Goal: Task Accomplishment & Management: Manage account settings

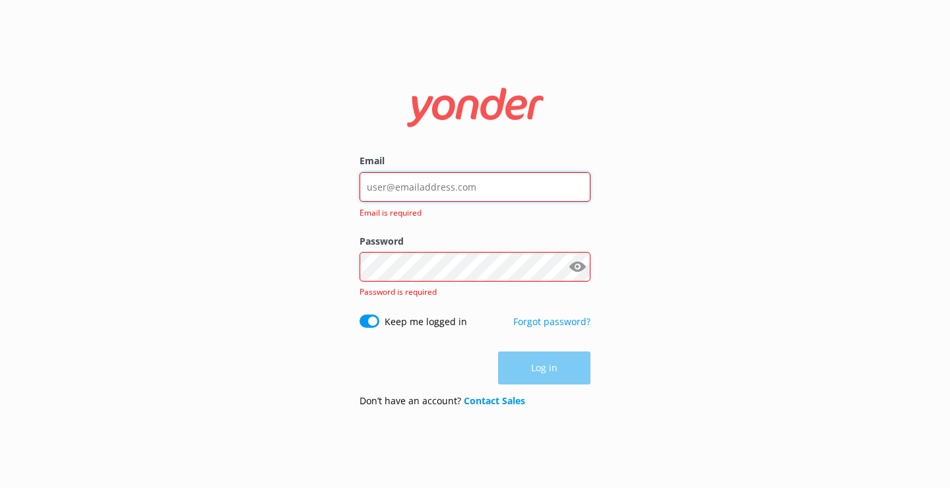
click at [433, 191] on input "Email" at bounding box center [475, 187] width 231 height 30
click at [720, 134] on div "Email Email is required Password Show password Password is required Keep me log…" at bounding box center [475, 244] width 950 height 488
click at [503, 181] on input "Email" at bounding box center [475, 187] width 231 height 30
type input "[EMAIL_ADDRESS][DOMAIN_NAME]"
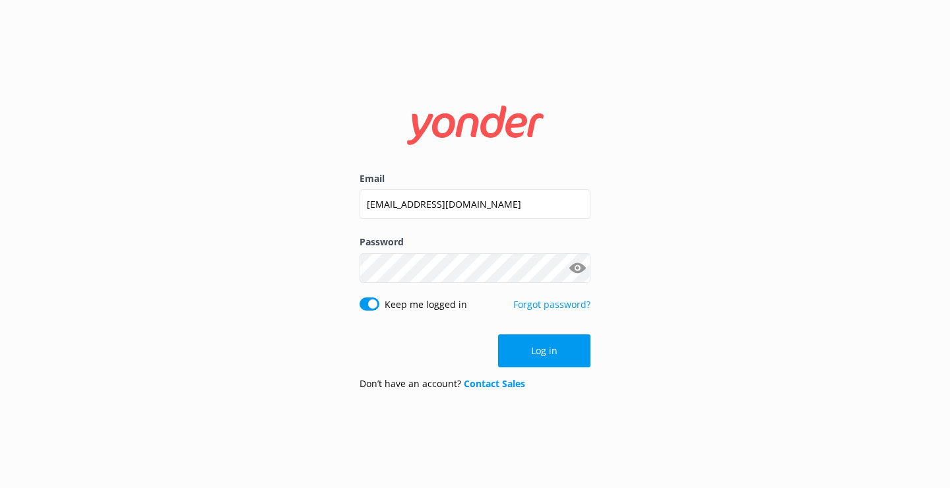
click at [575, 267] on button "Show password" at bounding box center [577, 268] width 26 height 26
click at [559, 345] on button "Log in" at bounding box center [544, 350] width 92 height 33
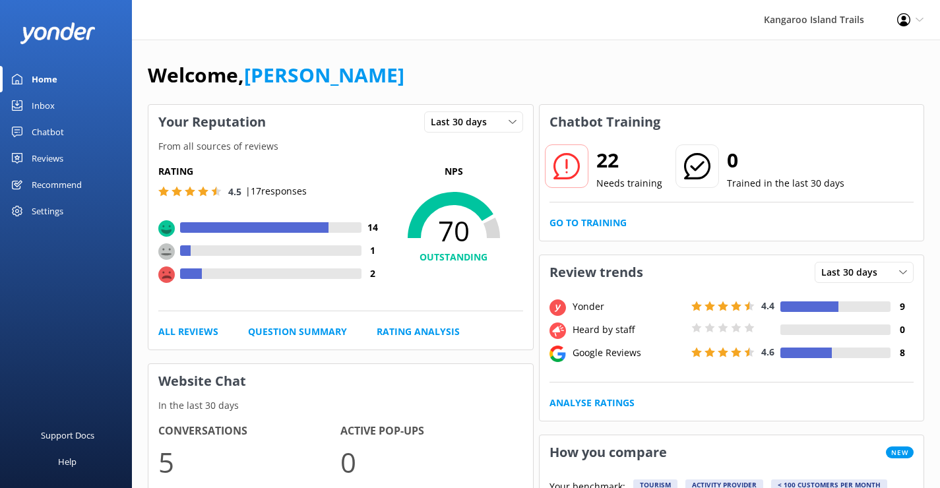
scroll to position [3, 0]
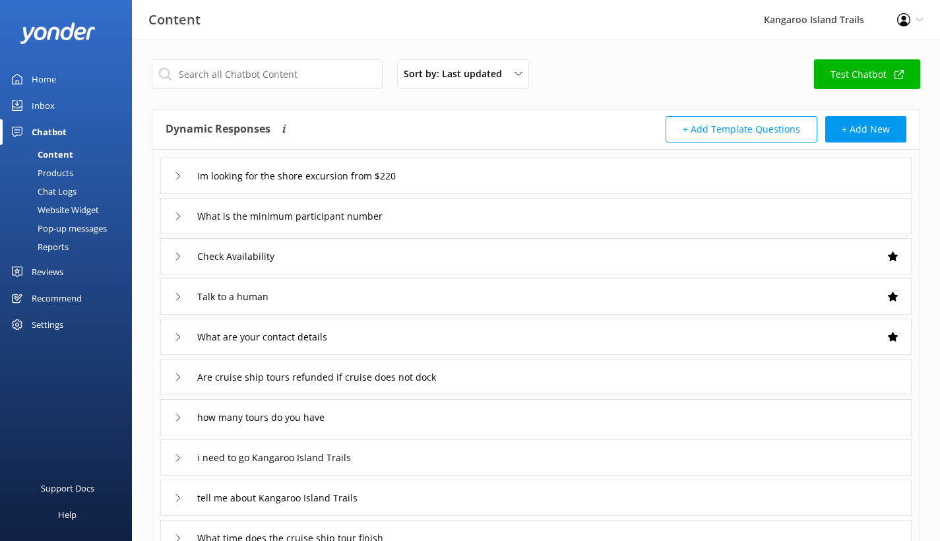
click at [49, 323] on div "Settings" at bounding box center [48, 324] width 32 height 26
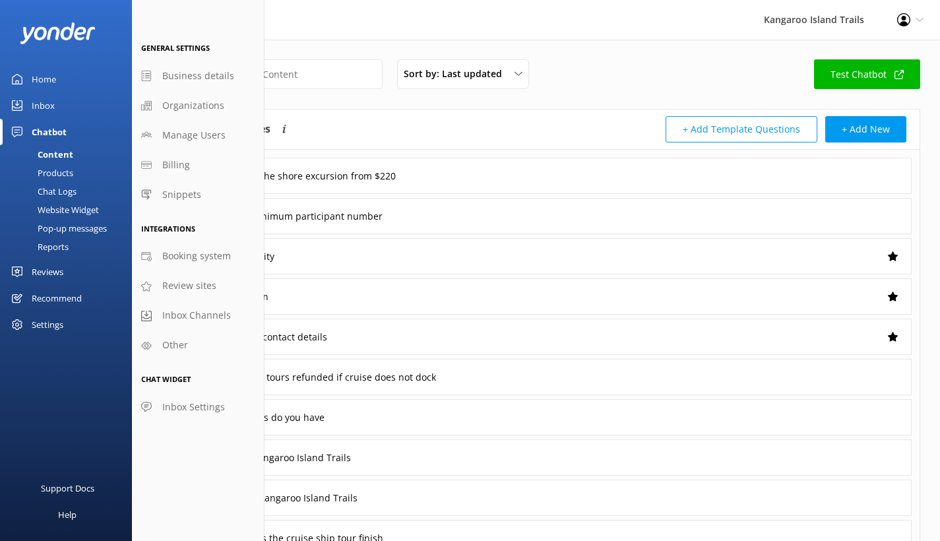
click at [68, 208] on div "Website Widget" at bounding box center [53, 210] width 91 height 18
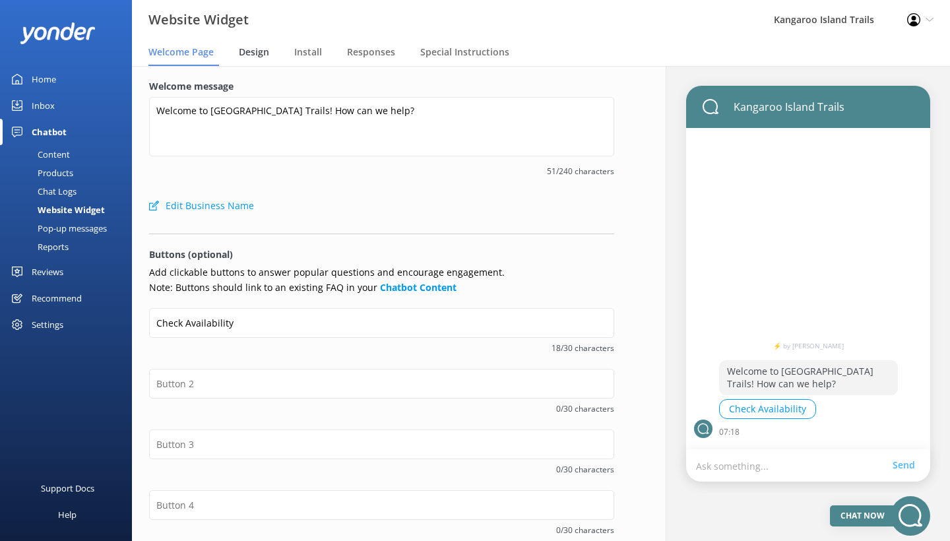
click at [254, 53] on span "Design" at bounding box center [254, 52] width 30 height 13
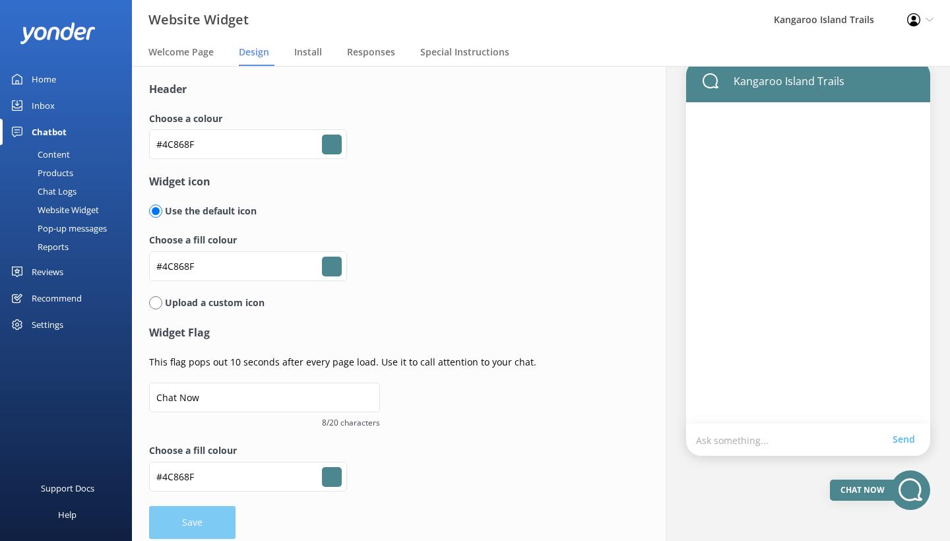
scroll to position [23, 0]
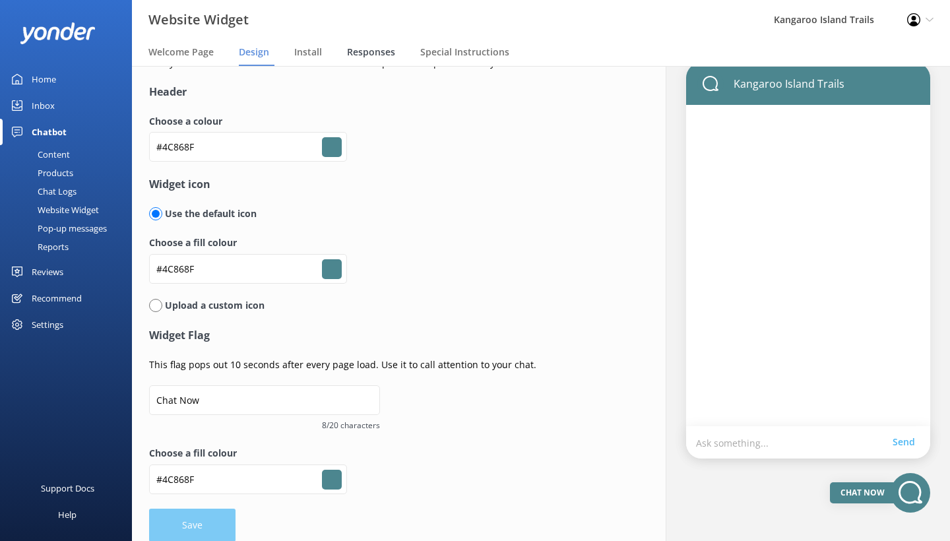
click at [372, 54] on span "Responses" at bounding box center [371, 52] width 48 height 13
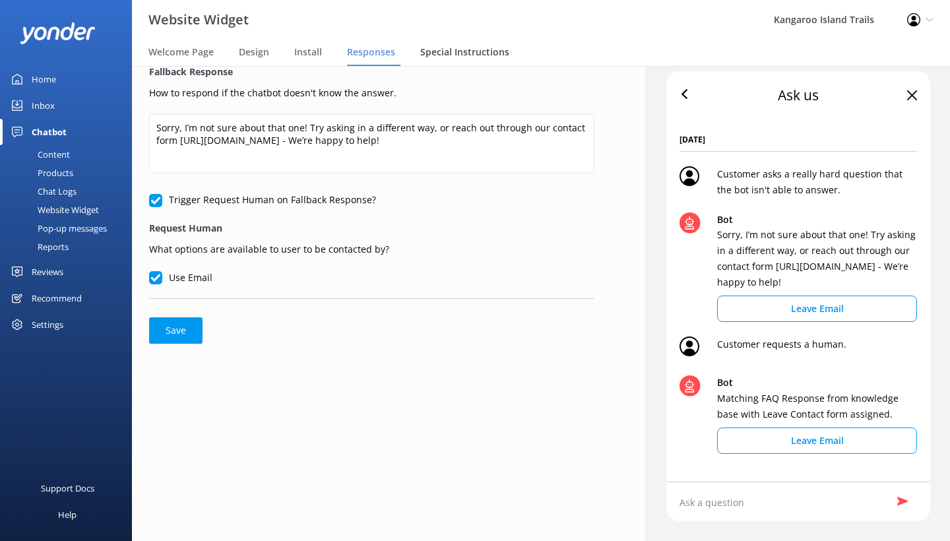
click at [454, 47] on span "Special Instructions" at bounding box center [464, 52] width 89 height 13
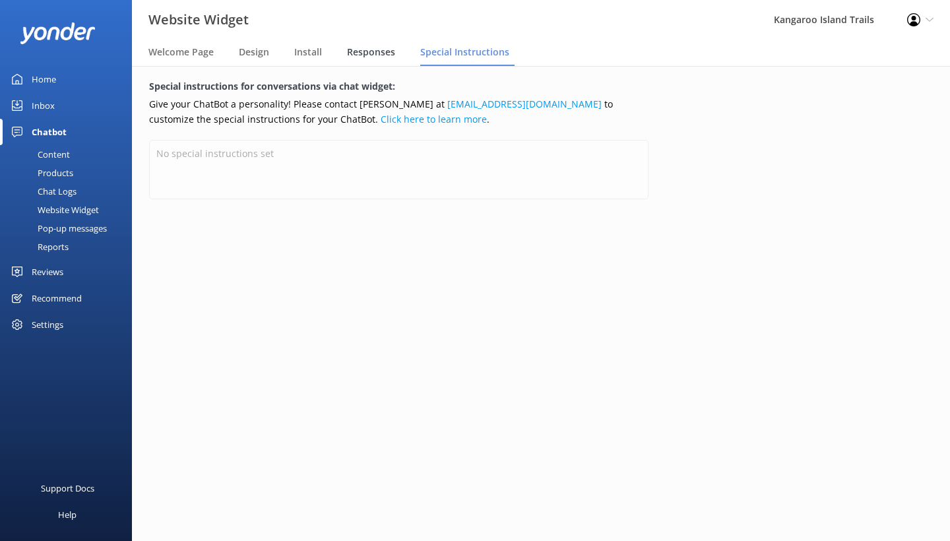
click at [379, 50] on span "Responses" at bounding box center [371, 52] width 48 height 13
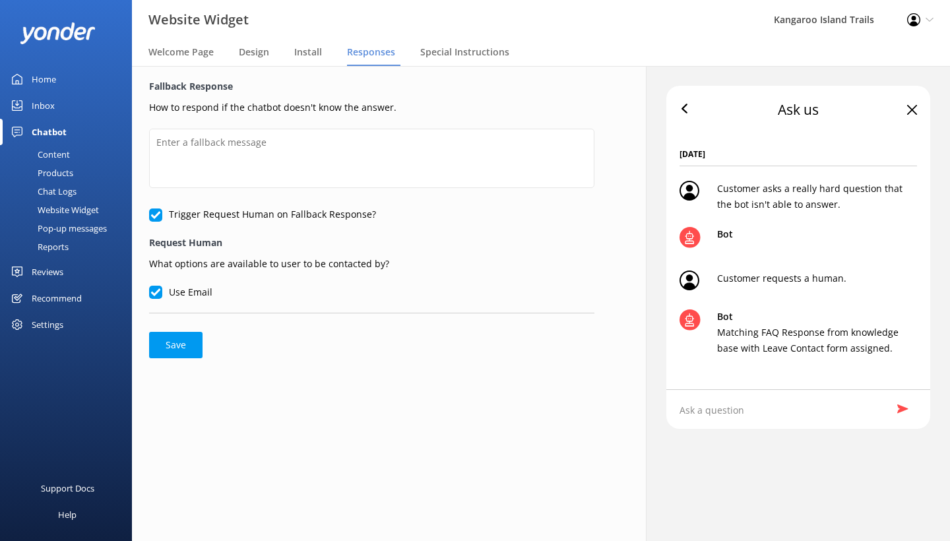
type textarea "Sorry, I’m not sure about that one! Try asking in a different way, or reach out…"
checkbox input "true"
